Goal: Communication & Community: Answer question/provide support

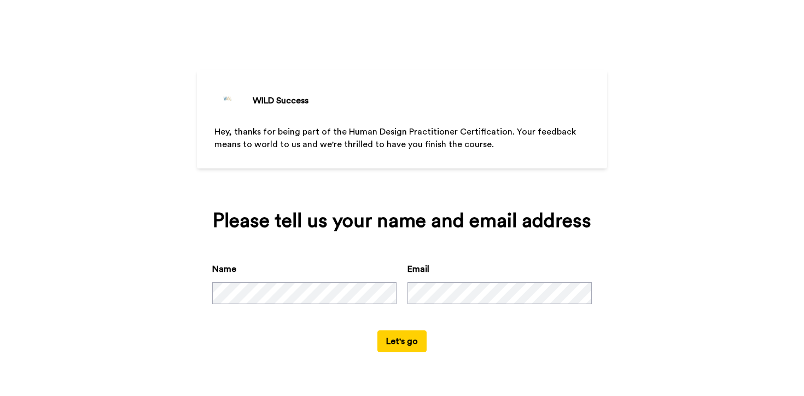
click at [400, 342] on button "Let's go" at bounding box center [401, 341] width 49 height 22
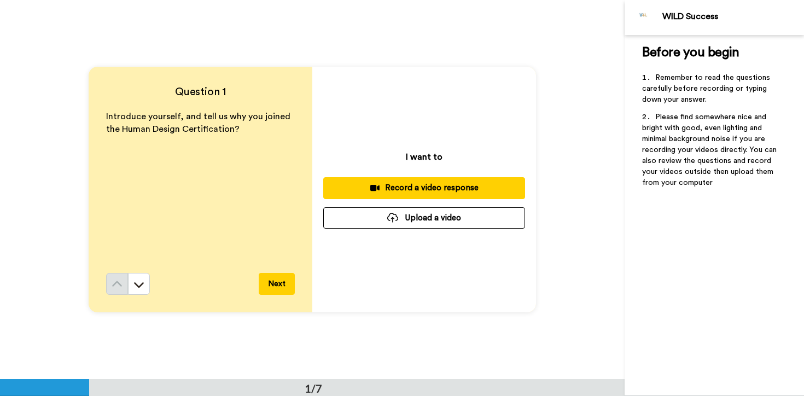
click at [435, 191] on div "Record a video response" at bounding box center [424, 187] width 184 height 11
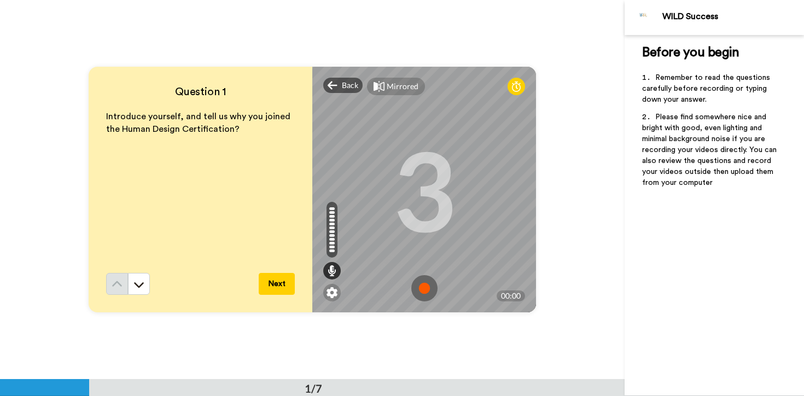
click at [424, 286] on img at bounding box center [424, 288] width 26 height 26
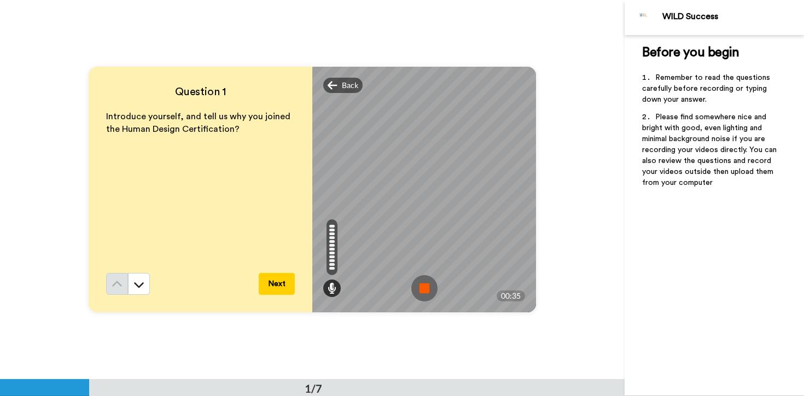
click at [424, 292] on img at bounding box center [424, 288] width 26 height 26
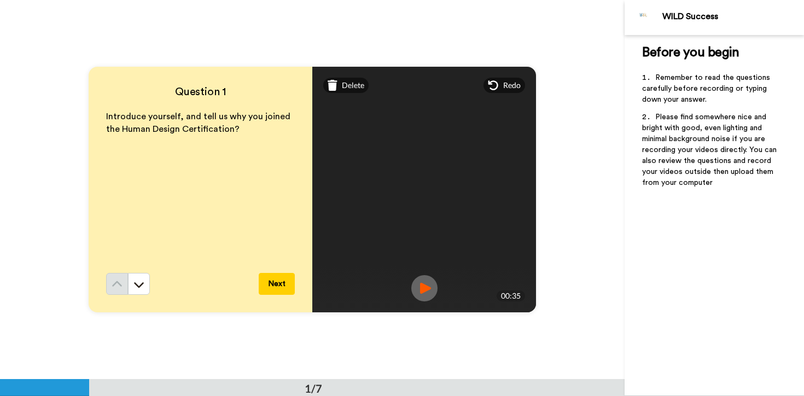
click at [280, 287] on button "Next" at bounding box center [277, 284] width 36 height 22
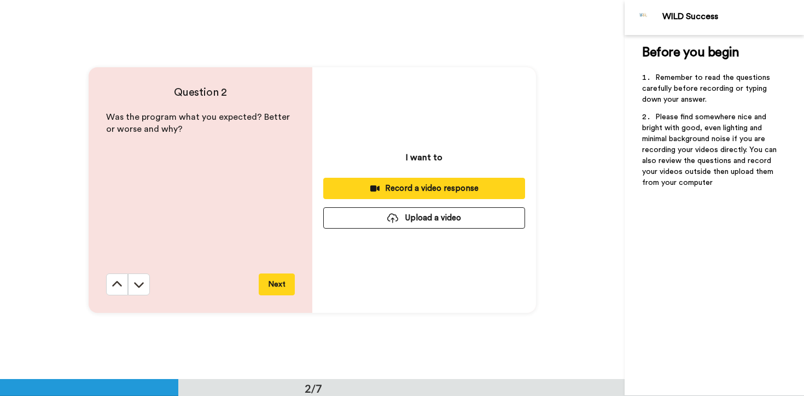
scroll to position [380, 0]
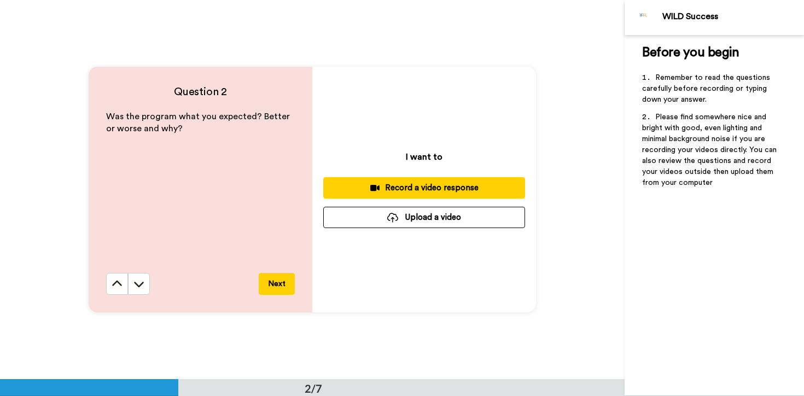
click at [430, 187] on div "Record a video response" at bounding box center [424, 187] width 184 height 11
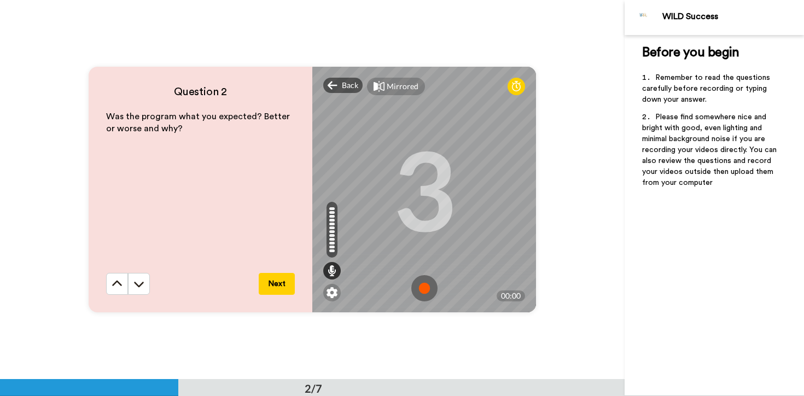
click at [427, 291] on img at bounding box center [424, 288] width 26 height 26
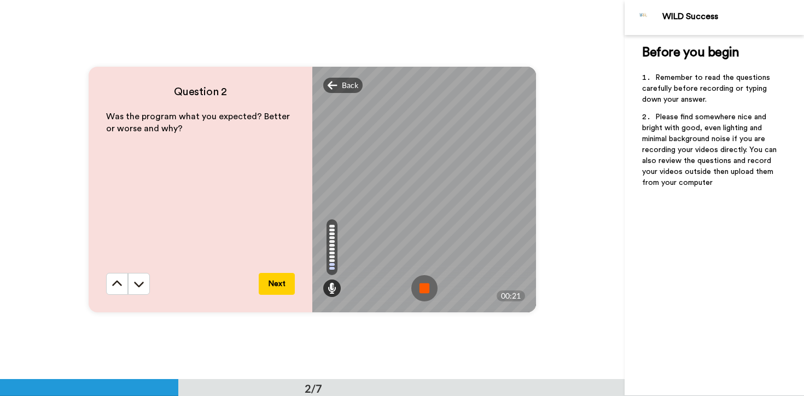
click at [427, 291] on img at bounding box center [424, 288] width 26 height 26
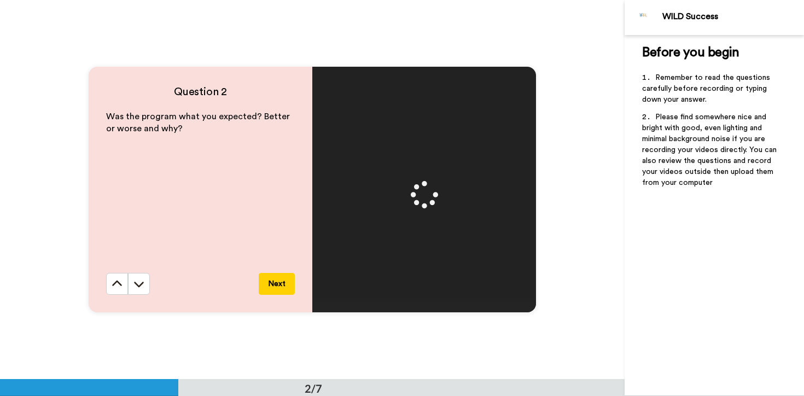
click at [282, 277] on button "Next" at bounding box center [277, 284] width 36 height 22
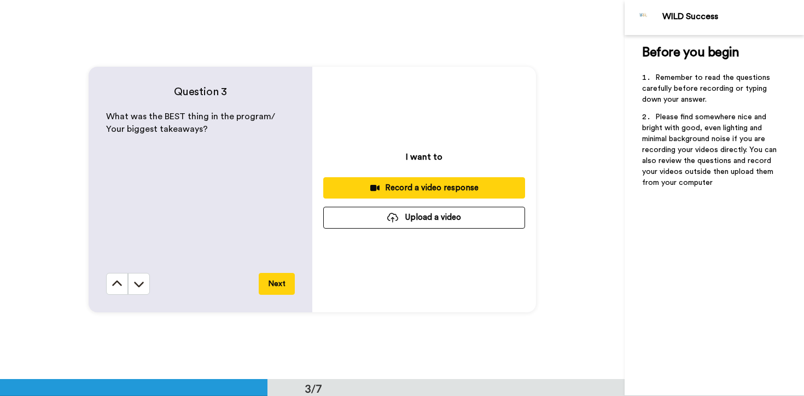
scroll to position [759, 0]
click at [438, 188] on div "Record a video response" at bounding box center [424, 187] width 184 height 11
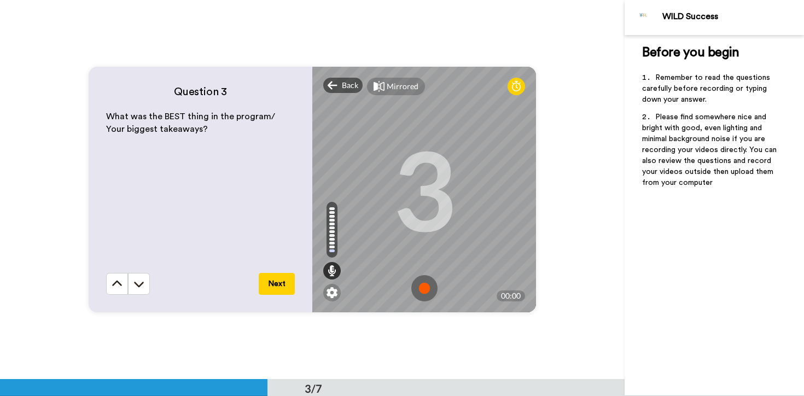
click at [426, 281] on img at bounding box center [424, 288] width 26 height 26
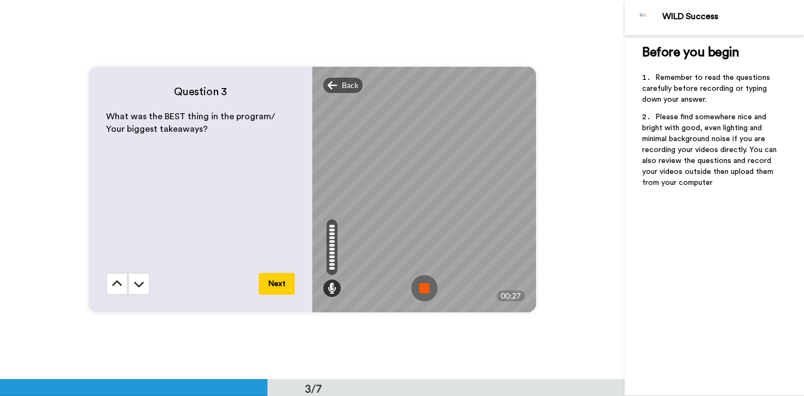
click at [424, 292] on img at bounding box center [424, 288] width 26 height 26
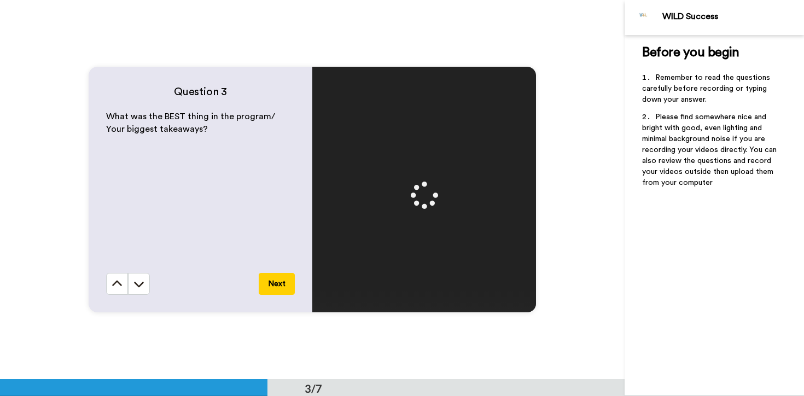
click at [278, 279] on button "Next" at bounding box center [277, 284] width 36 height 22
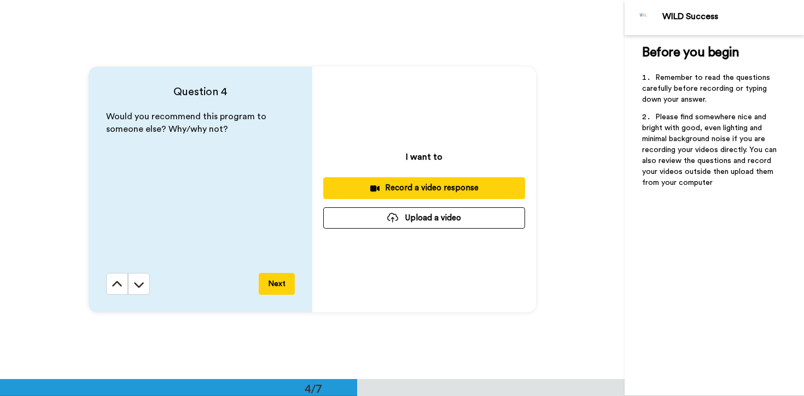
scroll to position [1138, 0]
click at [413, 192] on div "Record a video response" at bounding box center [424, 187] width 184 height 11
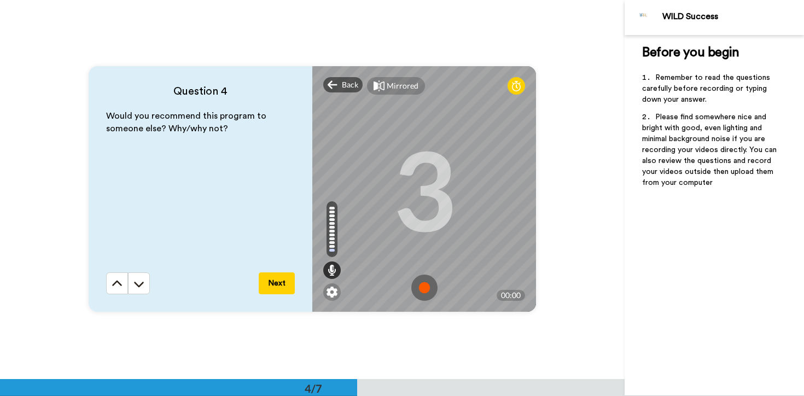
click at [421, 282] on img at bounding box center [424, 288] width 26 height 26
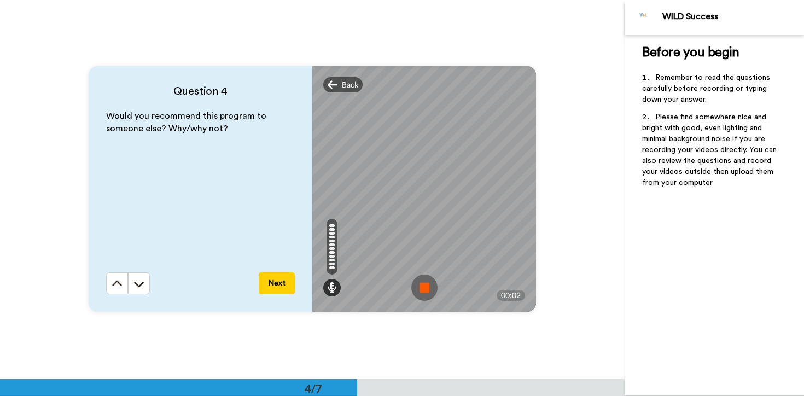
click at [281, 285] on button "Next" at bounding box center [277, 283] width 36 height 22
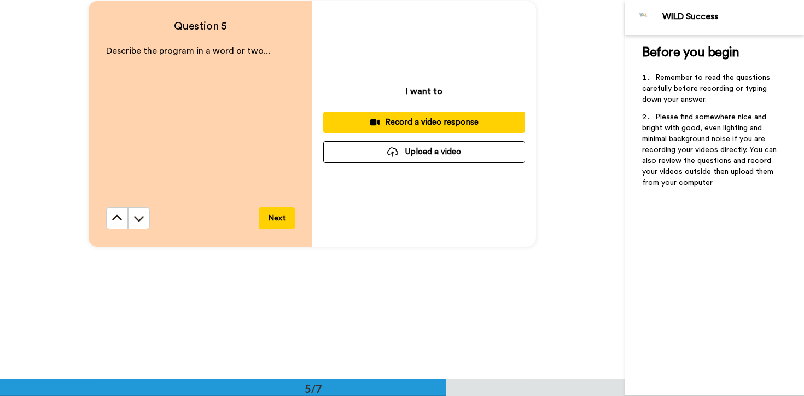
scroll to position [1588, 0]
